Goal: Information Seeking & Learning: Learn about a topic

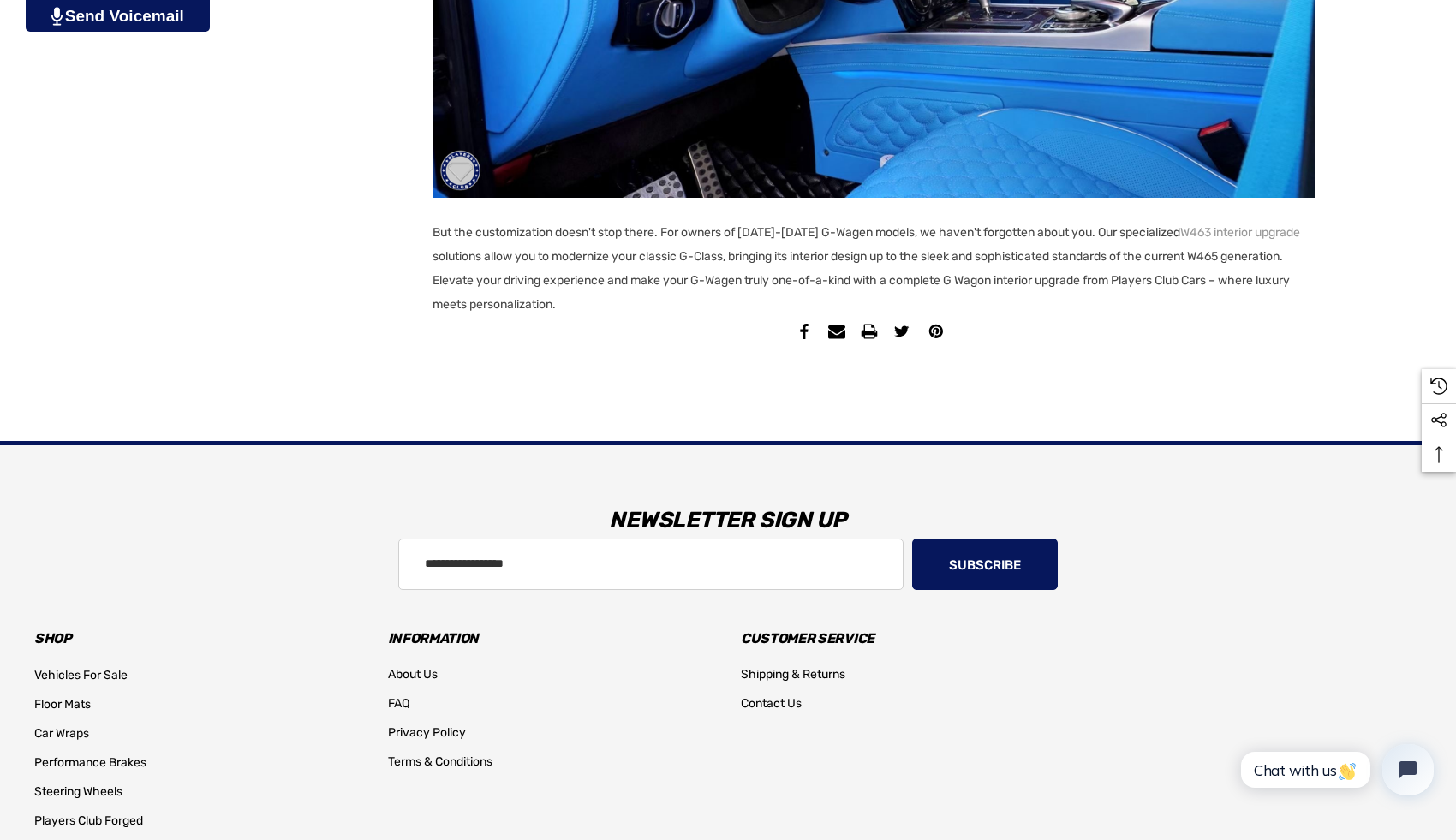
scroll to position [2167, 0]
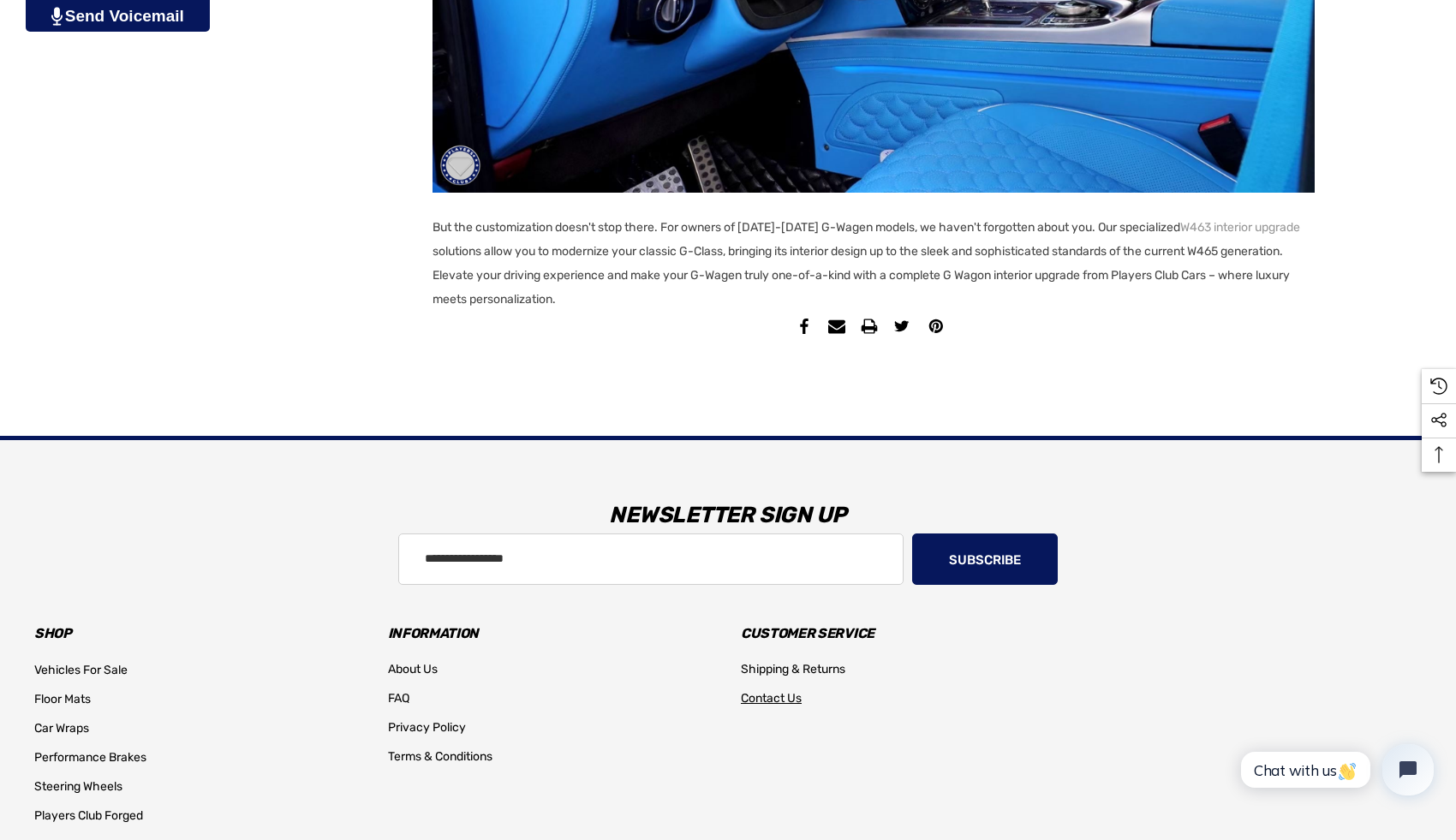
click at [760, 702] on span "Contact Us" at bounding box center [771, 698] width 61 height 15
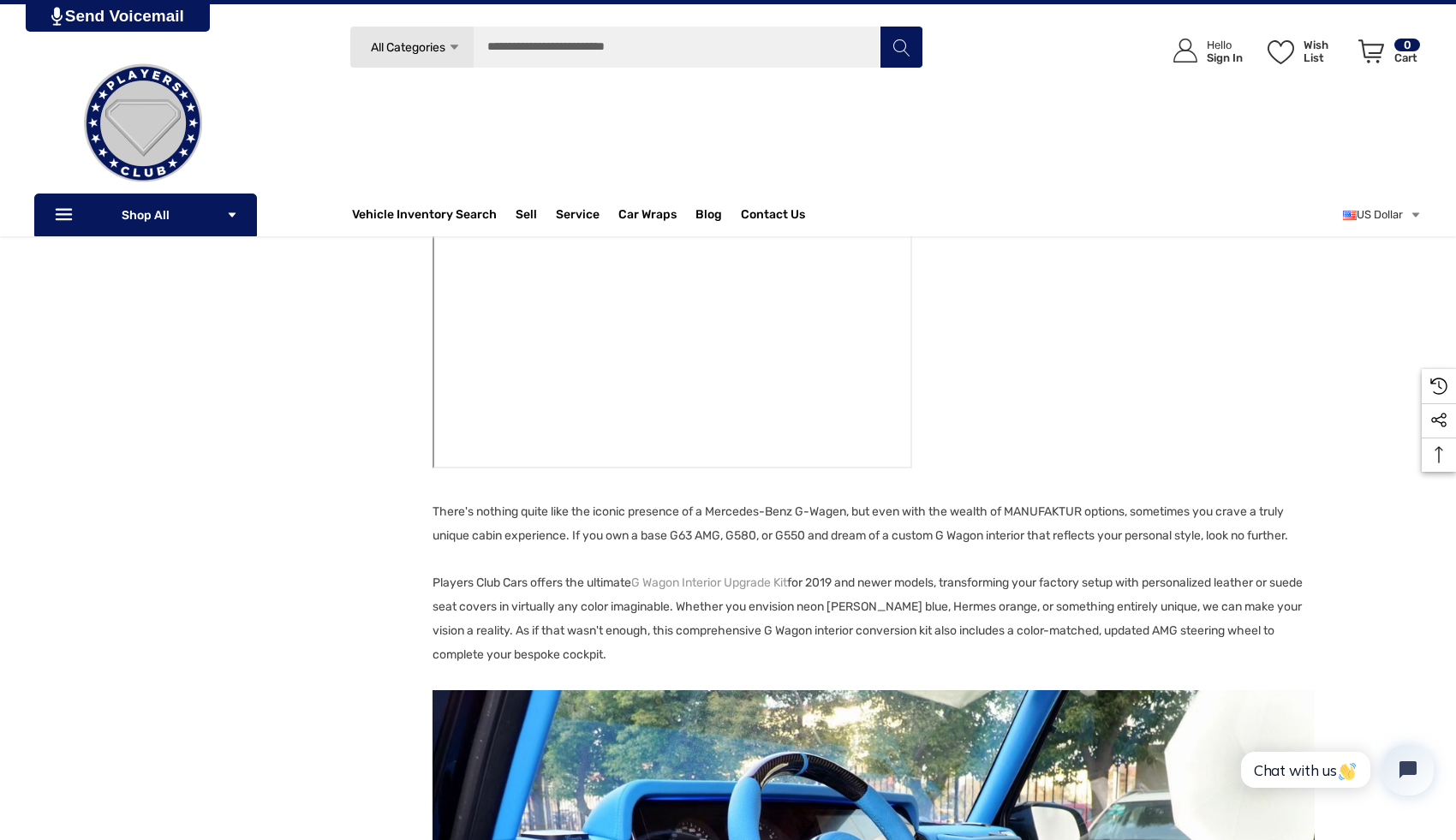
scroll to position [1167, 0]
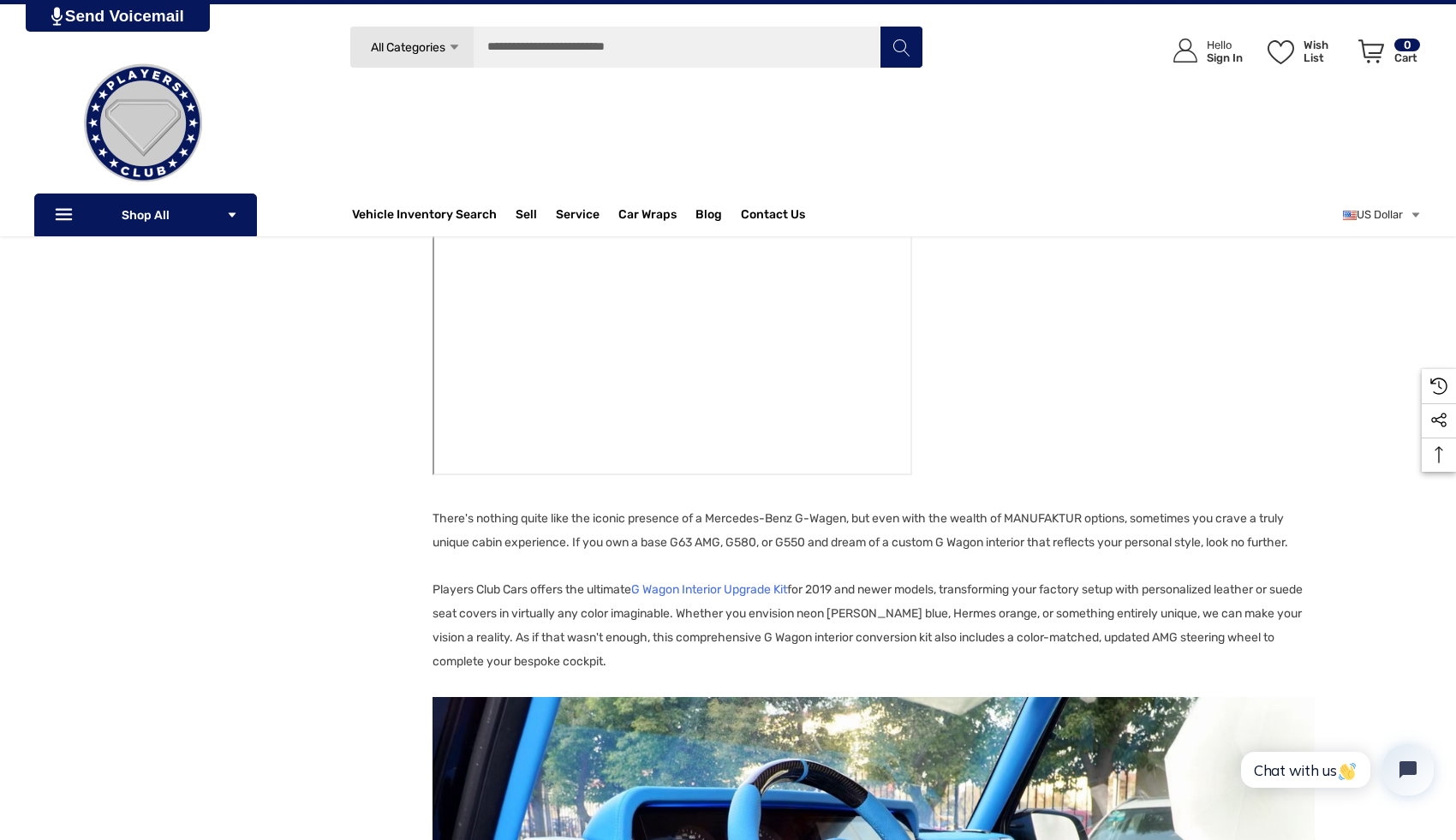
click at [727, 586] on link "G Wagon Interior Upgrade Kit" at bounding box center [708, 590] width 156 height 24
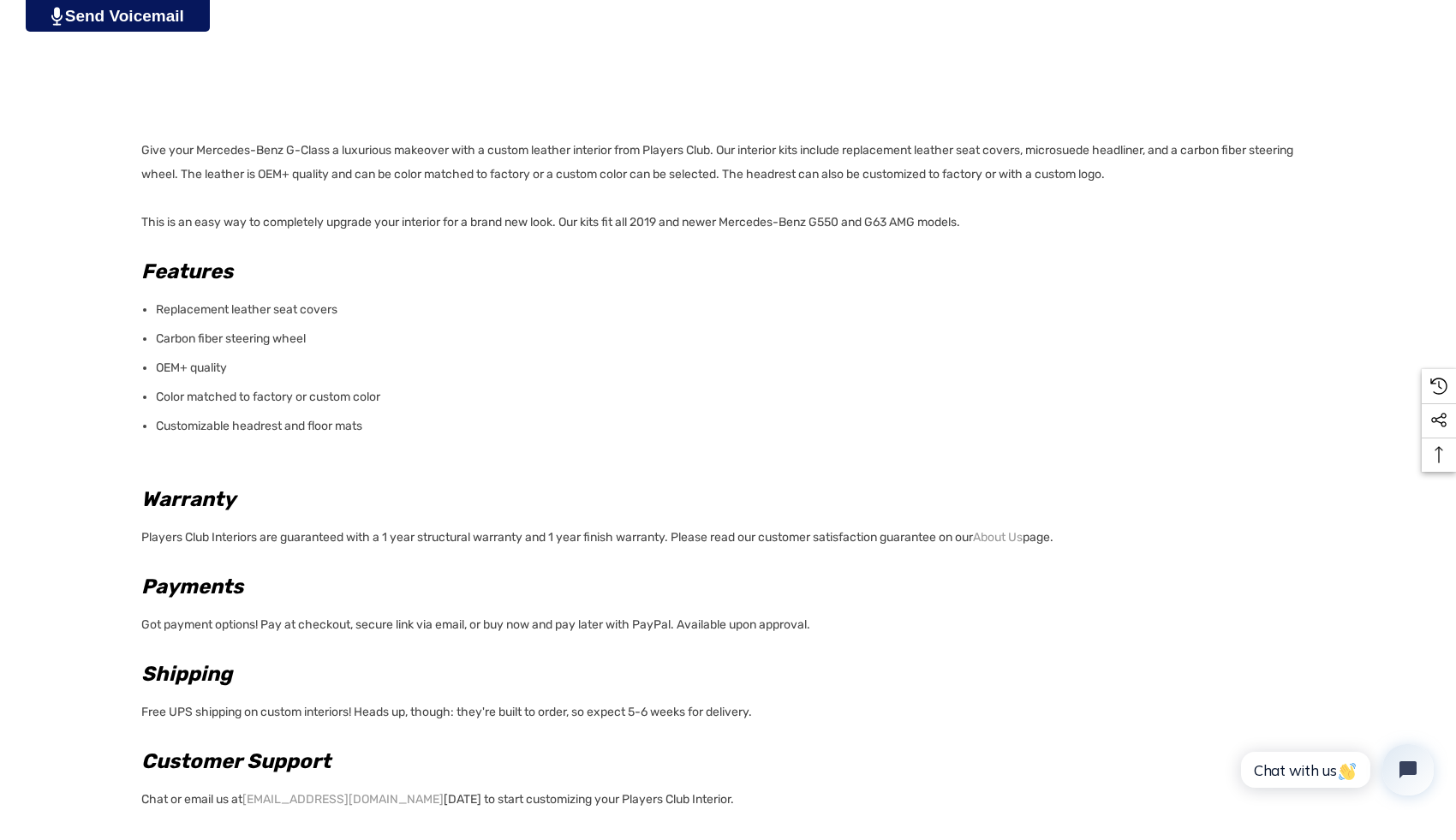
scroll to position [1452, 0]
click at [1016, 533] on link "About Us" at bounding box center [998, 536] width 50 height 24
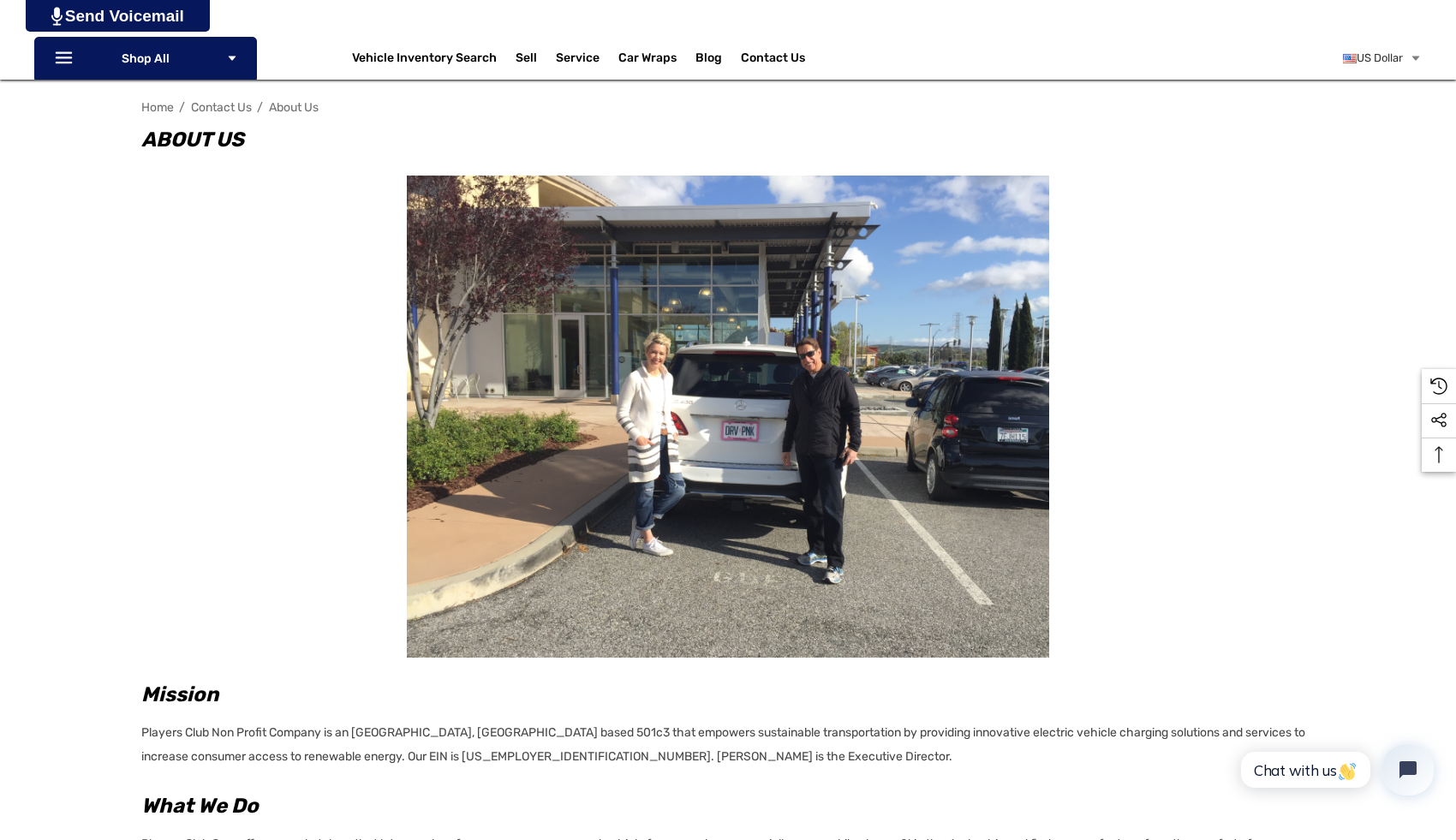
scroll to position [236, 0]
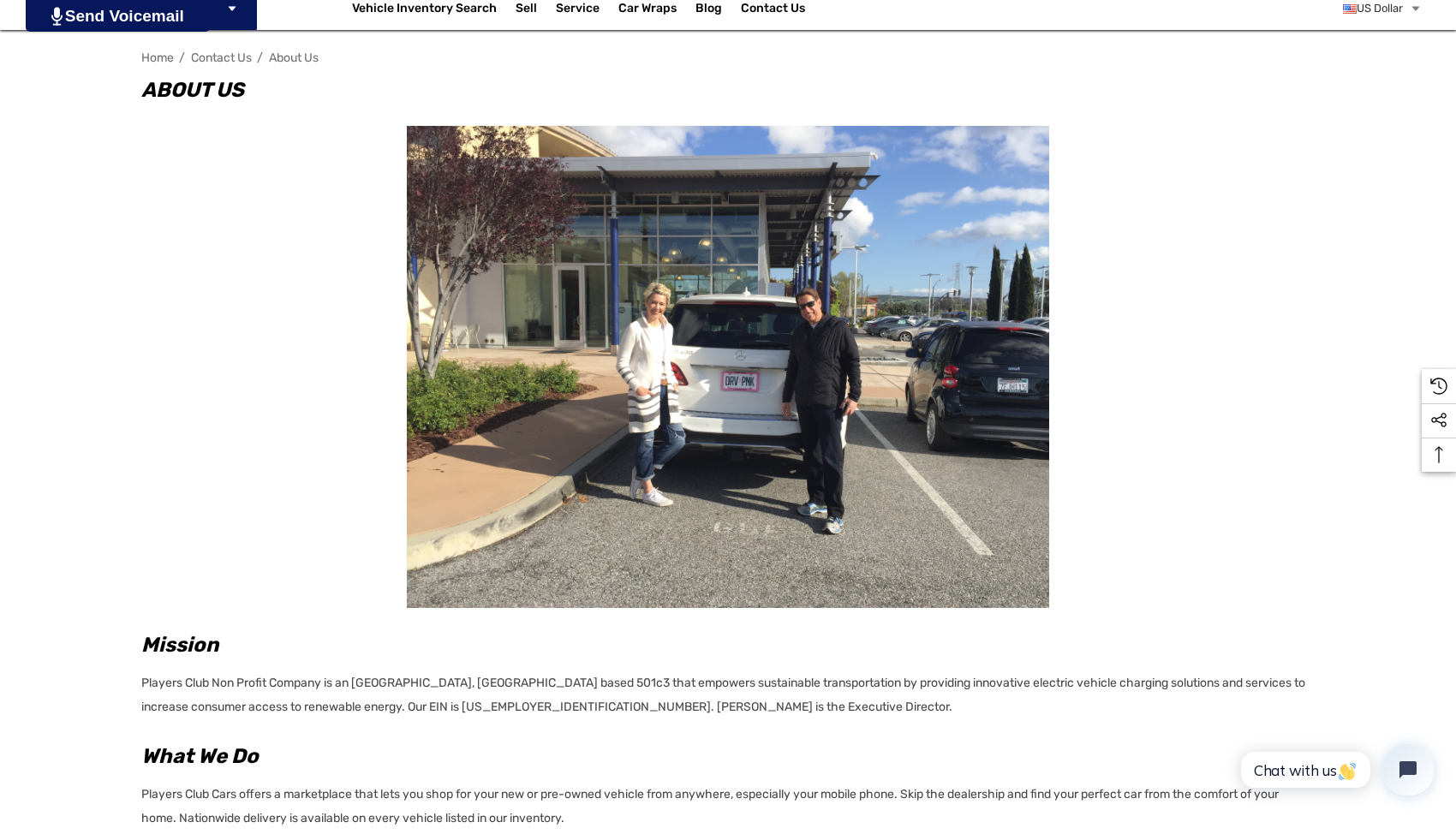
click at [669, 323] on img at bounding box center [728, 366] width 642 height 482
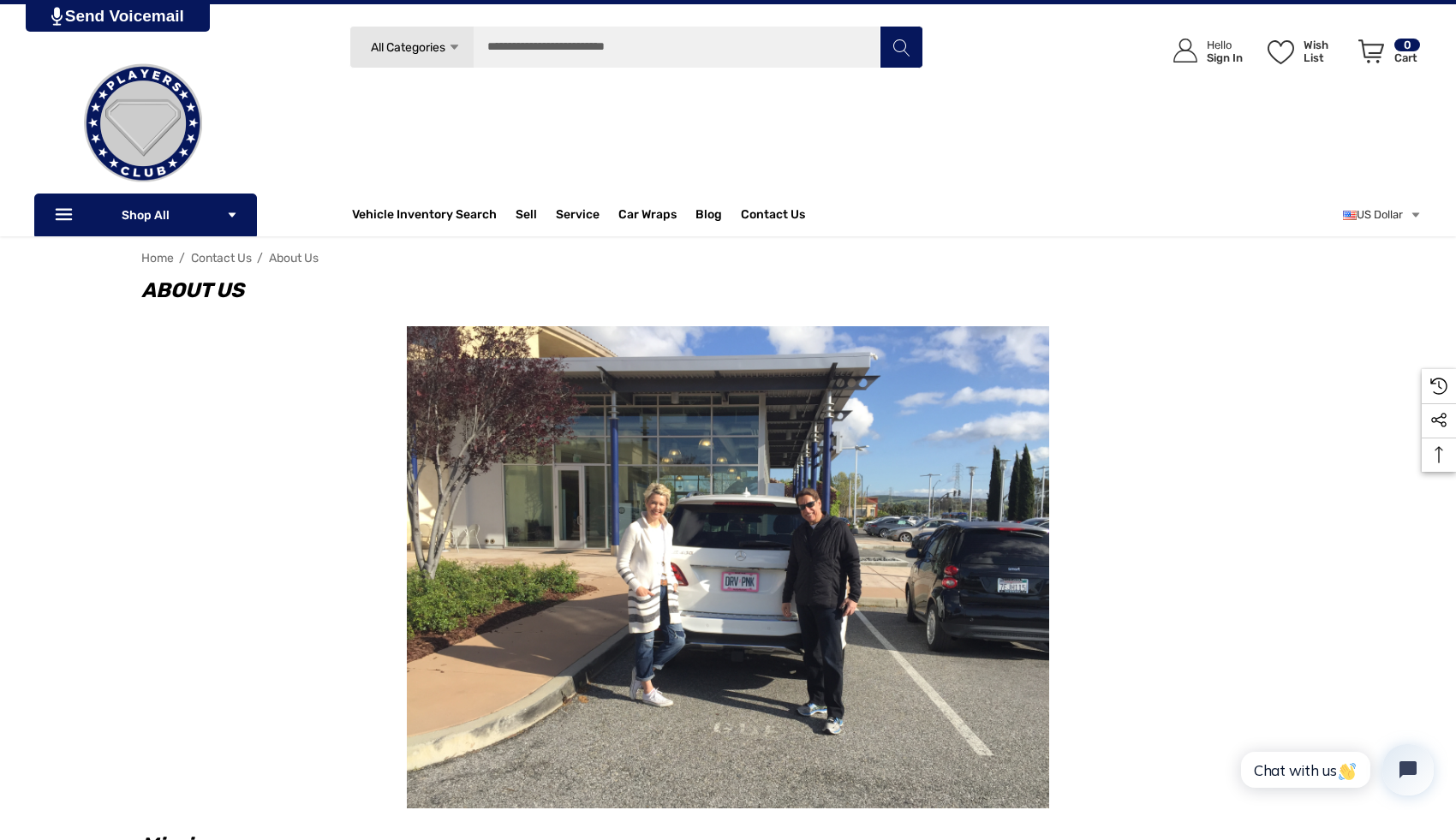
scroll to position [35, 0]
click at [654, 214] on span "Car Wraps" at bounding box center [648, 216] width 58 height 19
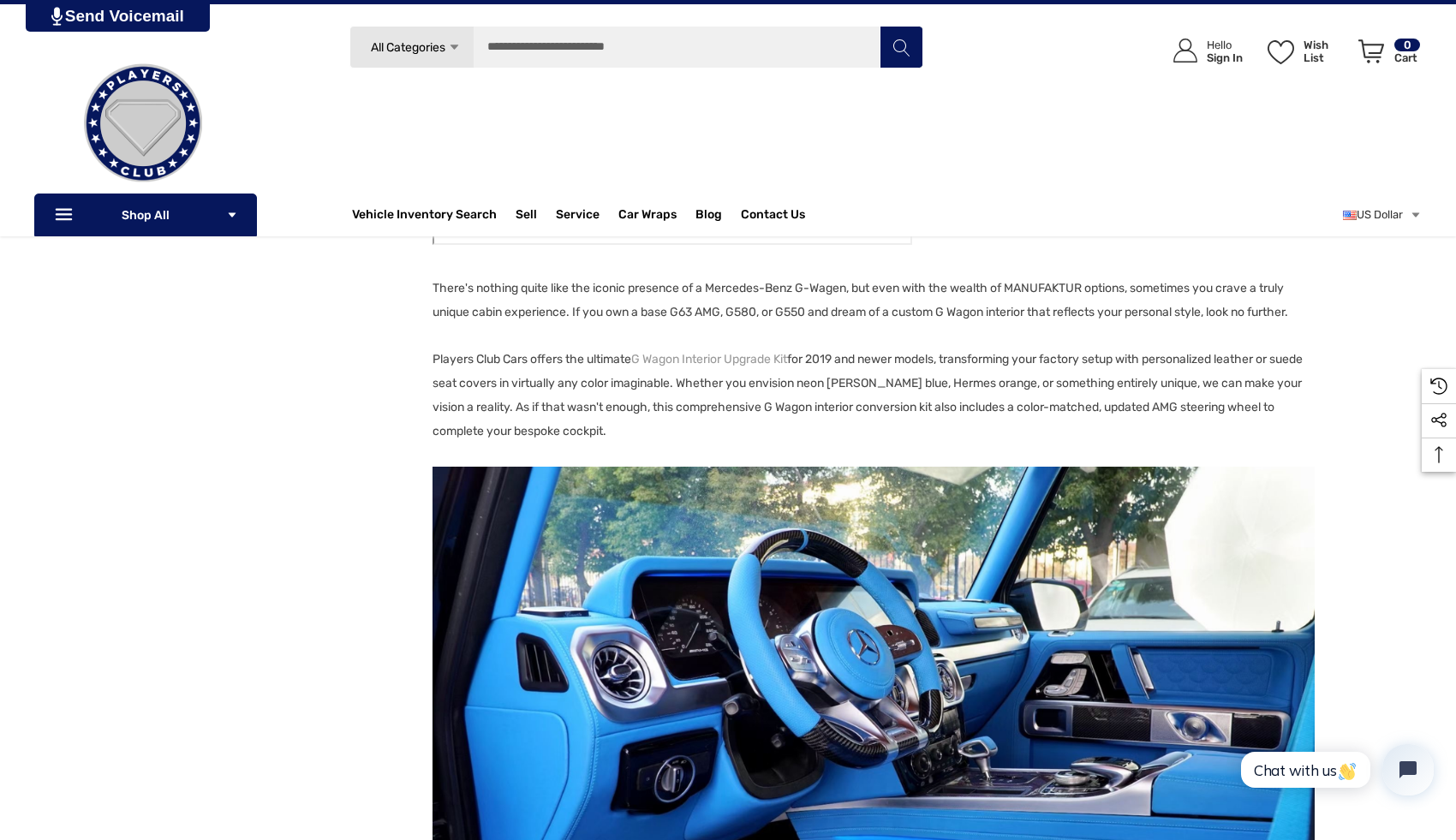
scroll to position [1394, 0]
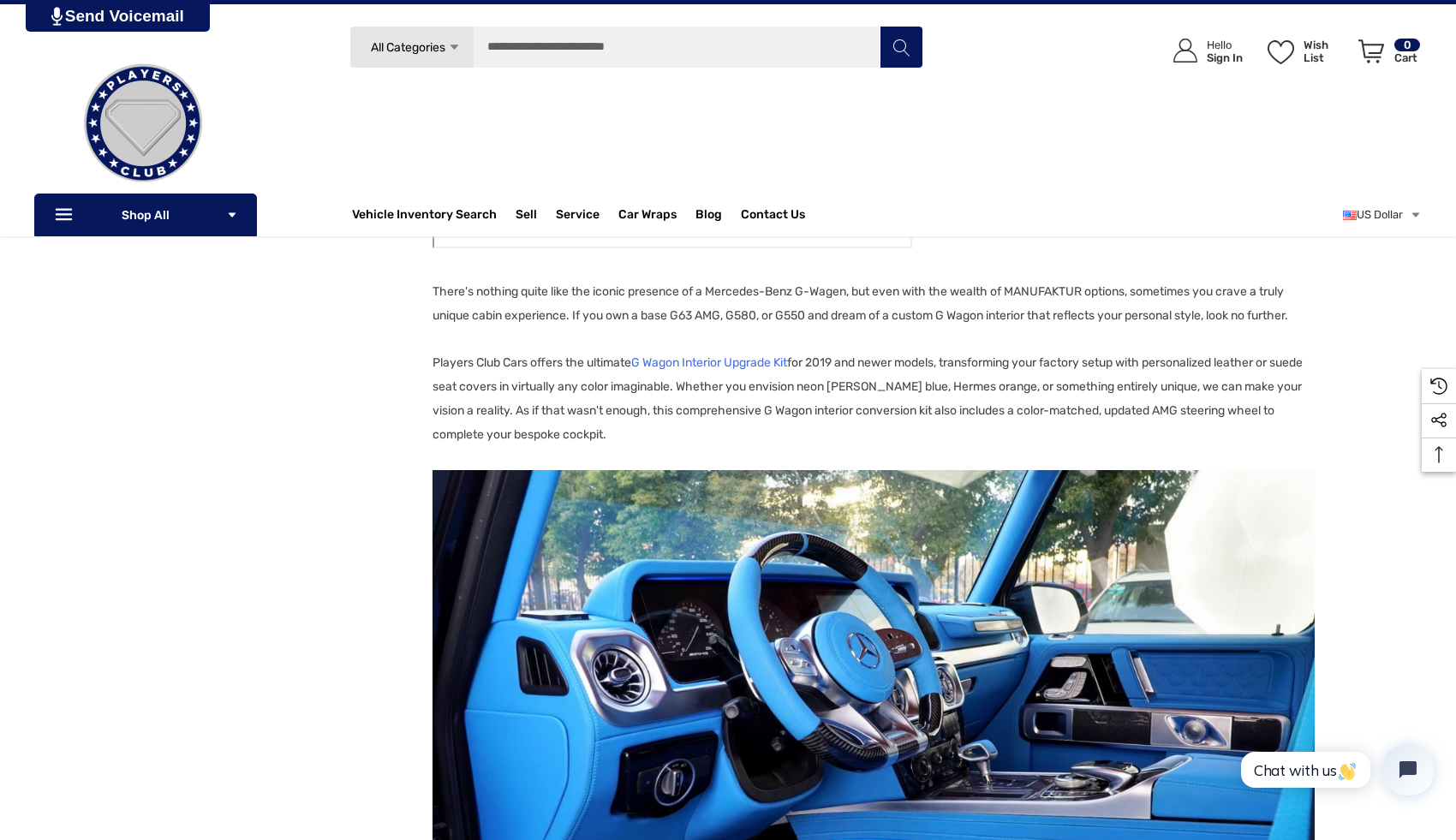
click at [679, 359] on link "G Wagon Interior Upgrade Kit" at bounding box center [708, 363] width 156 height 24
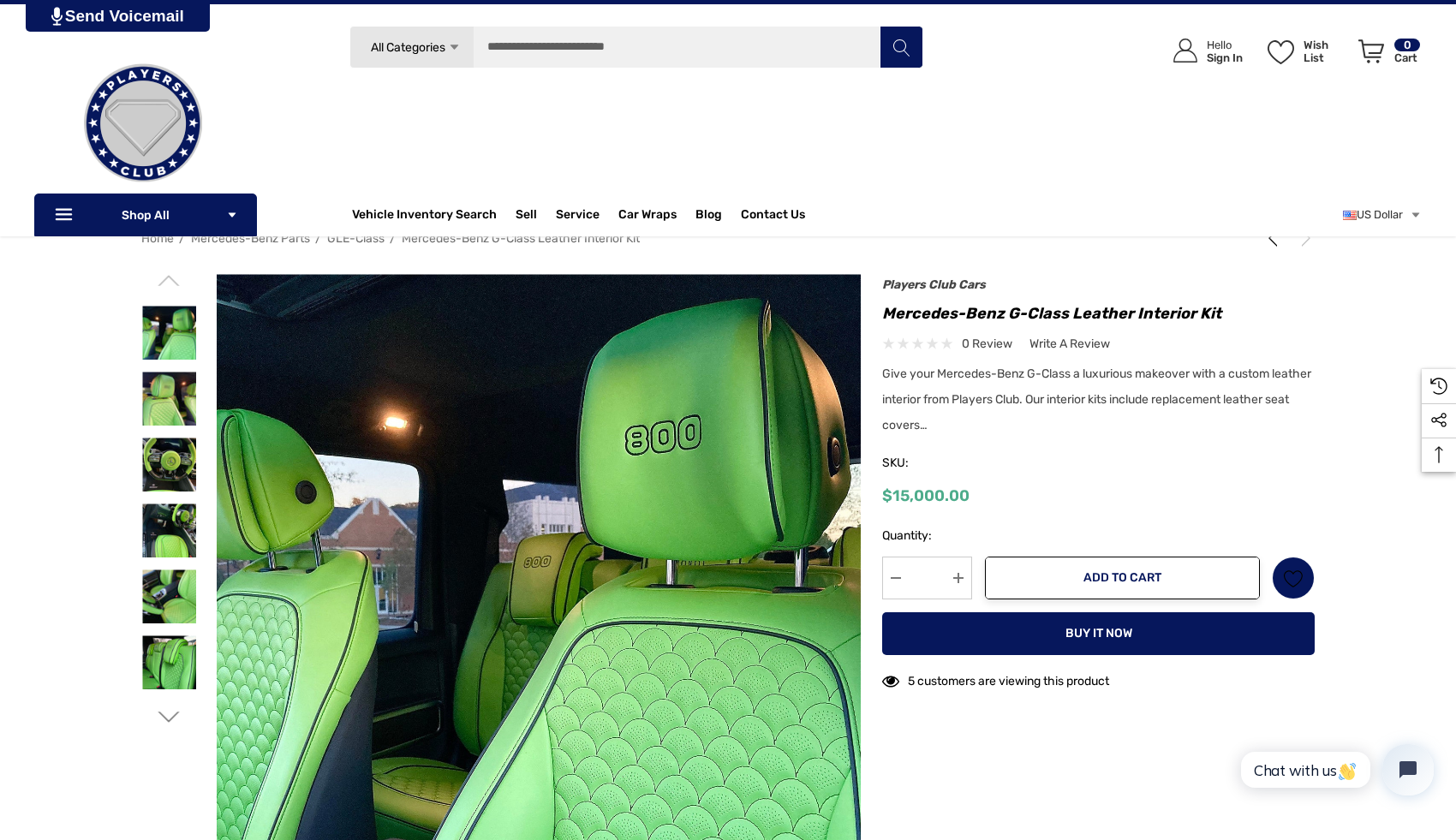
scroll to position [12, 0]
